Goal: Transaction & Acquisition: Subscribe to service/newsletter

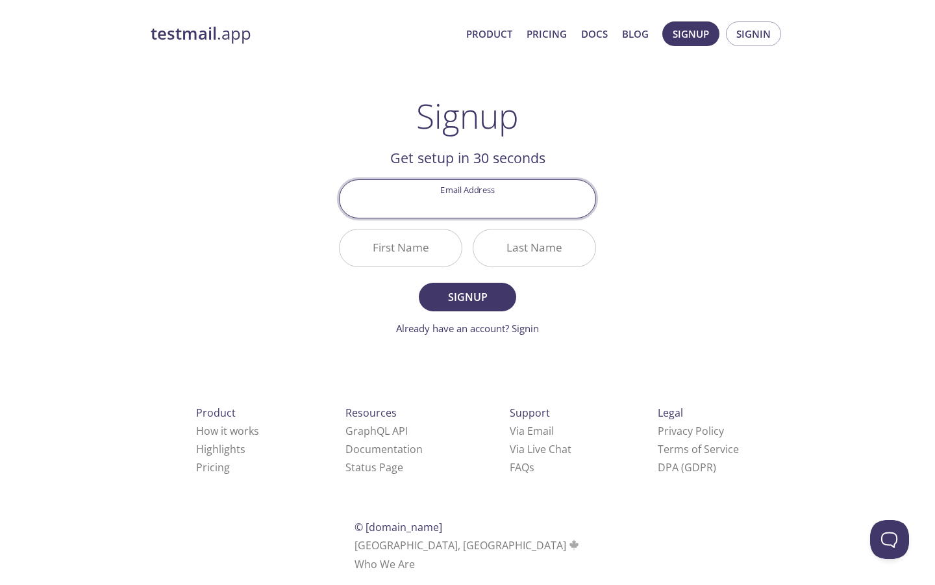
click at [380, 213] on input "Email Address" at bounding box center [468, 198] width 256 height 37
type input "[EMAIL_ADDRESS][DOMAIN_NAME]"
click at [419, 283] on button "Signup" at bounding box center [467, 297] width 97 height 29
click at [383, 256] on input "First Name Required" at bounding box center [401, 247] width 122 height 37
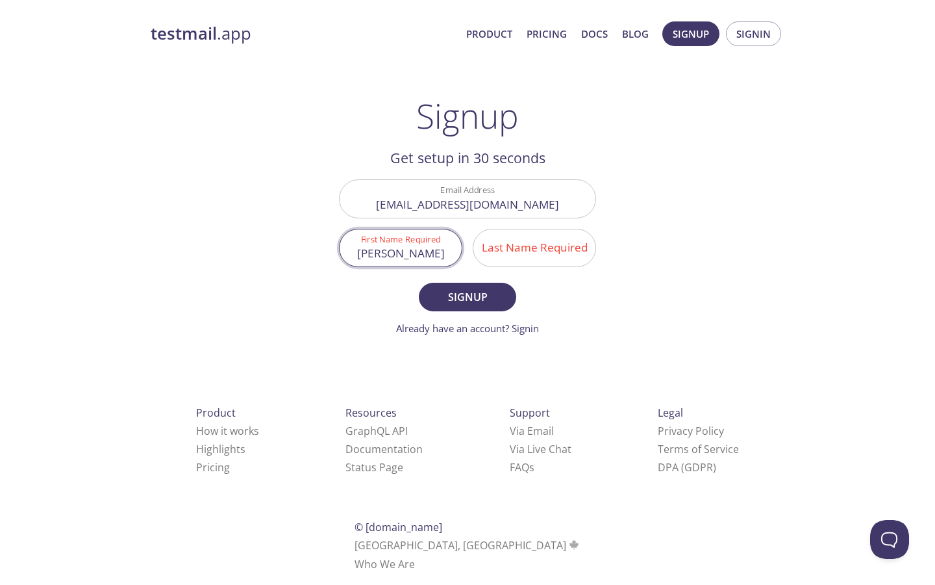
type input "[PERSON_NAME]"
click at [498, 260] on input "Last Name Required" at bounding box center [534, 247] width 122 height 37
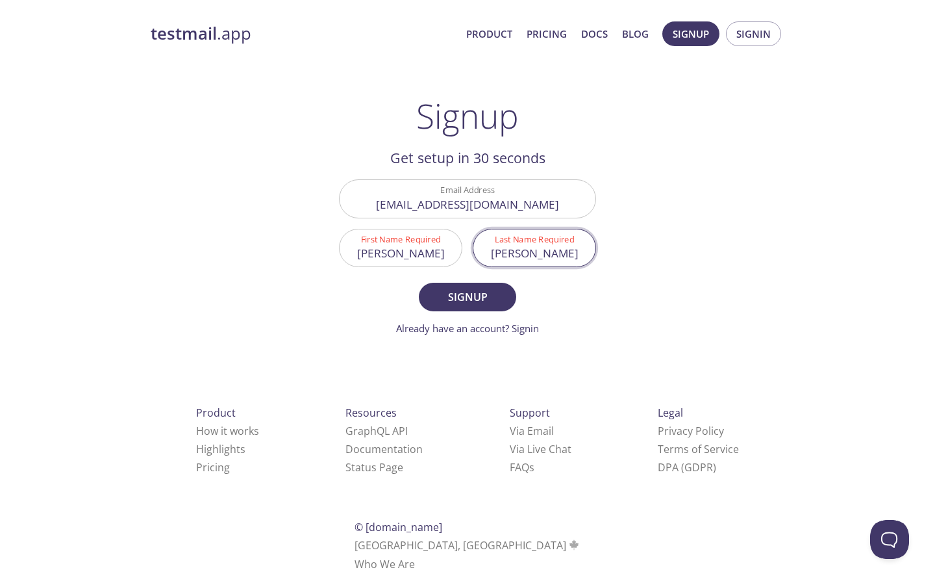
type input "[PERSON_NAME]"
click at [419, 283] on button "Signup" at bounding box center [467, 297] width 97 height 29
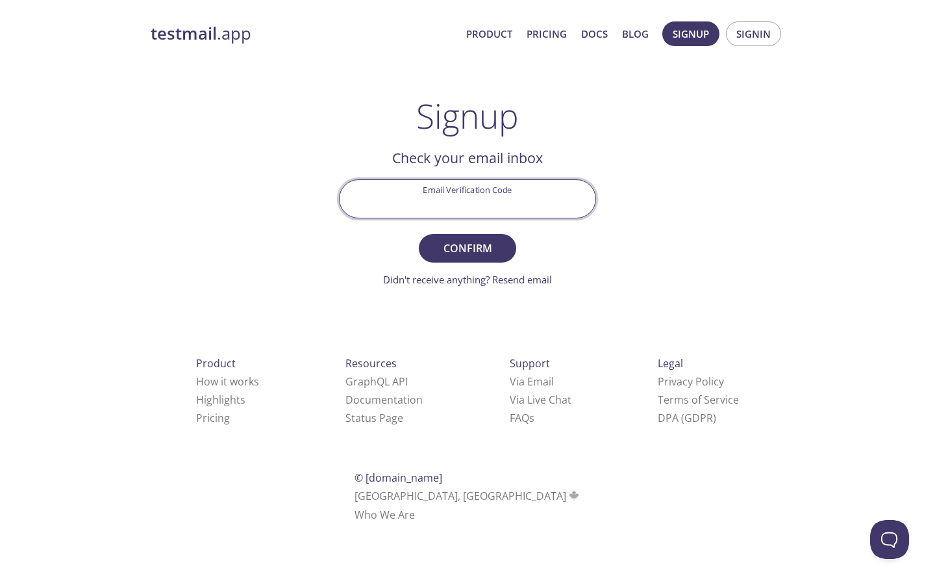
click at [368, 195] on input "Email Verification Code" at bounding box center [468, 198] width 256 height 37
paste input "HUH7QHT"
type input "HUH7QHT"
click at [419, 234] on button "Confirm" at bounding box center [467, 248] width 97 height 29
